Goal: Communication & Community: Ask a question

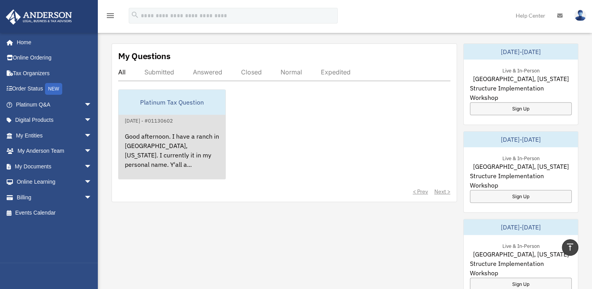
scroll to position [274, 0]
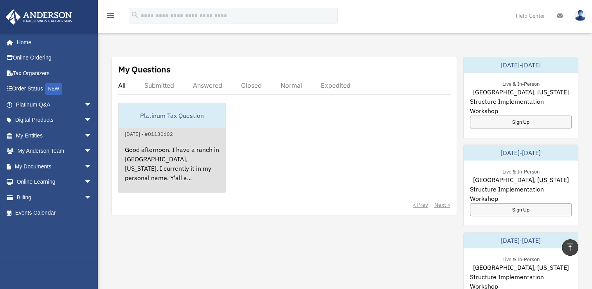
click at [189, 111] on div "Platinum Tax Question" at bounding box center [171, 115] width 107 height 25
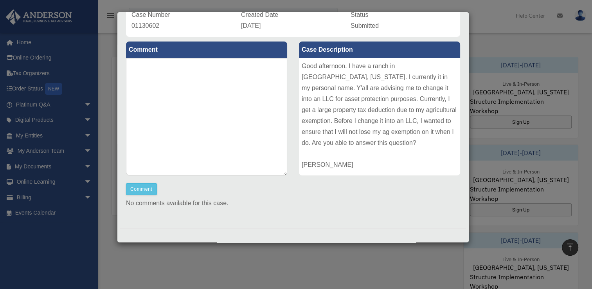
scroll to position [0, 0]
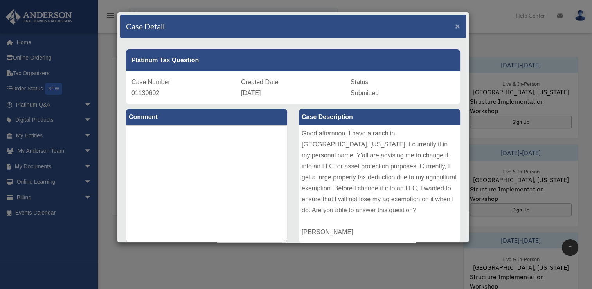
click at [455, 28] on span "×" at bounding box center [457, 26] width 5 height 9
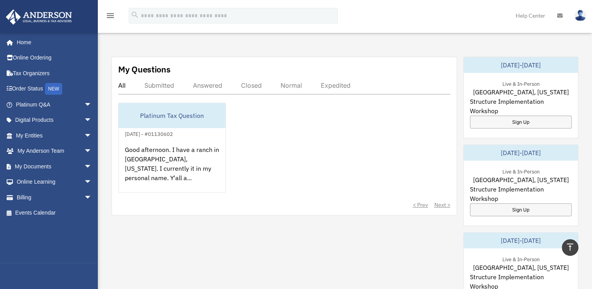
click at [429, 221] on div "My Questions All Submitted Answered Closed Normal Expedited Platinum Tax Questi…" at bounding box center [344, 277] width 466 height 441
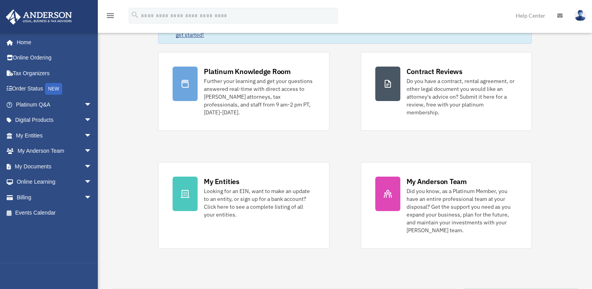
scroll to position [39, 0]
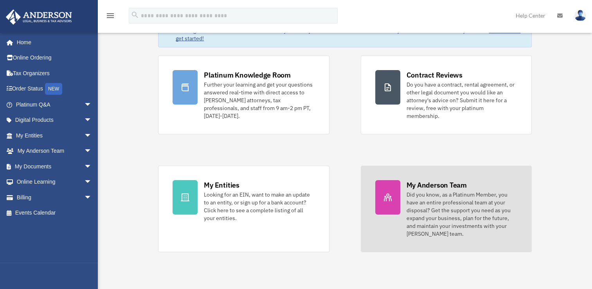
click at [436, 190] on div "Did you know, as a Platinum Member, you have an entire professional team at you…" at bounding box center [461, 213] width 111 height 47
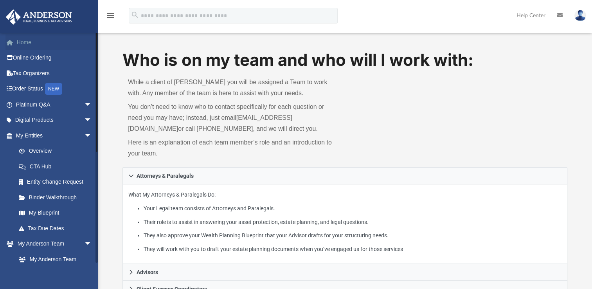
click at [28, 45] on link "Home" at bounding box center [54, 42] width 98 height 16
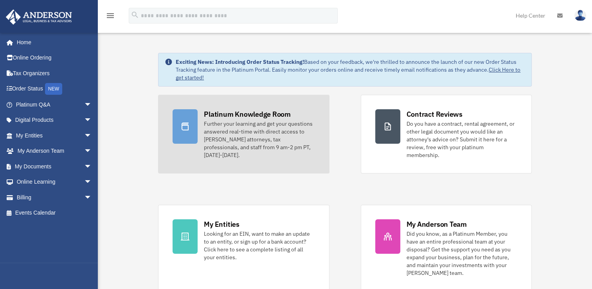
click at [224, 126] on div "Further your learning and get your questions answered real-time with direct acc…" at bounding box center [259, 139] width 111 height 39
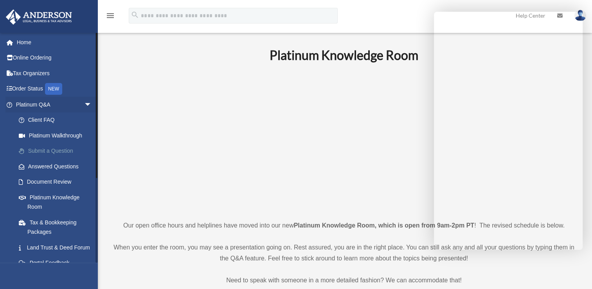
click at [42, 147] on link "Submit a Question" at bounding box center [57, 151] width 93 height 16
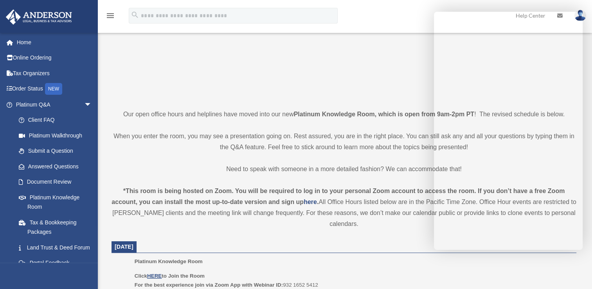
scroll to position [117, 0]
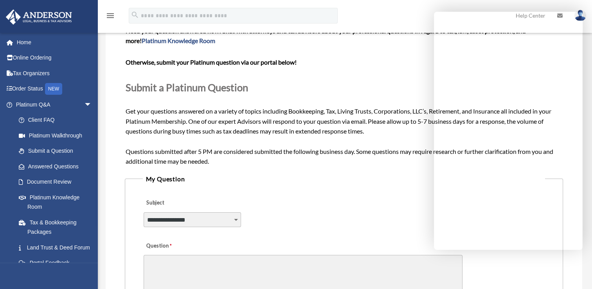
scroll to position [39, 0]
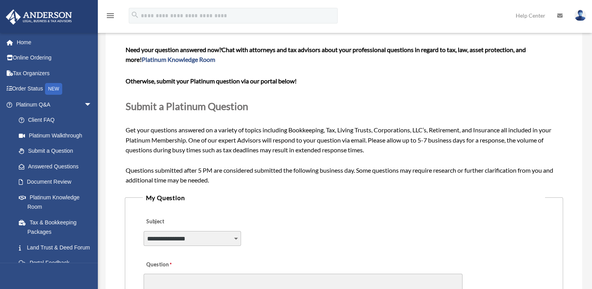
click at [402, 140] on span "Need your question answered now? Chat with attorneys and tax advisors about you…" at bounding box center [344, 115] width 437 height 138
drag, startPoint x: 132, startPoint y: 79, endPoint x: 231, endPoint y: 84, distance: 99.9
click at [231, 84] on p "Otherwise, submit your Platinum question via our portal below!" at bounding box center [344, 80] width 437 height 11
drag, startPoint x: 231, startPoint y: 84, endPoint x: 257, endPoint y: 130, distance: 52.0
click at [257, 130] on span "Need your question answered now? Chat with attorneys and tax advisors about you…" at bounding box center [344, 115] width 437 height 138
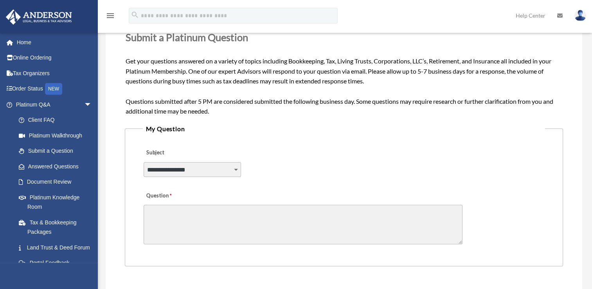
scroll to position [117, 0]
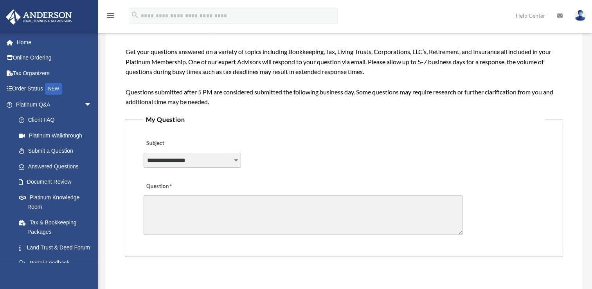
click at [235, 161] on select "**********" at bounding box center [192, 159] width 98 height 15
select select "******"
click at [143, 152] on select "**********" at bounding box center [192, 159] width 98 height 15
click at [226, 222] on textarea "Question" at bounding box center [302, 214] width 319 height 39
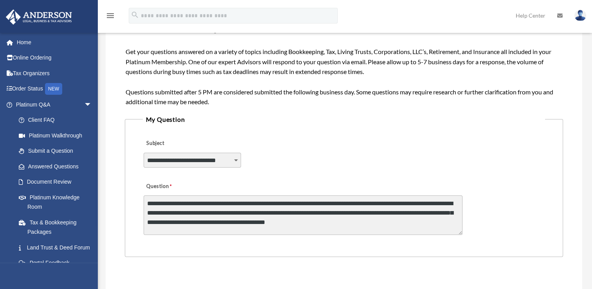
scroll to position [195, 0]
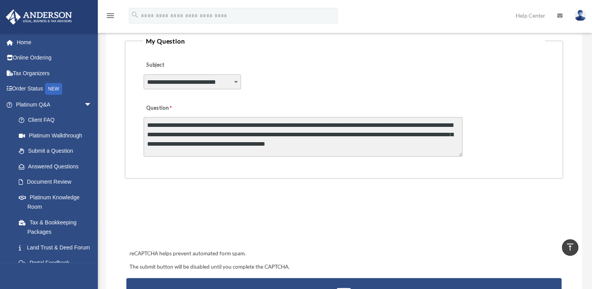
type textarea "**********"
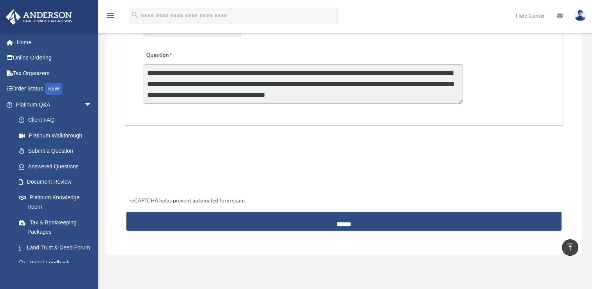
scroll to position [313, 0]
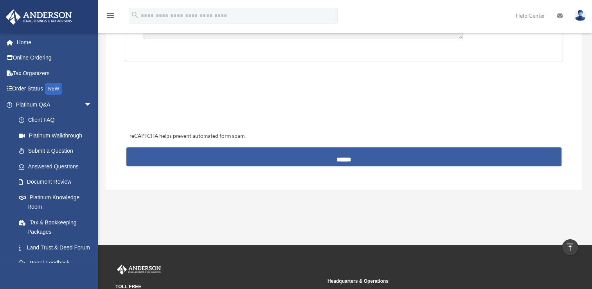
click at [339, 161] on input "******" at bounding box center [343, 156] width 435 height 19
